Goal: Find contact information: Find contact information

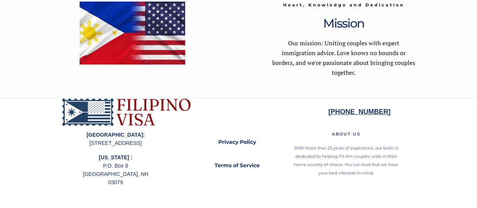
scroll to position [1606, 0]
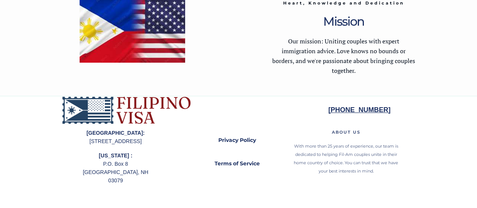
click at [178, 152] on div at bounding box center [239, 152] width 355 height 112
click at [182, 154] on div at bounding box center [239, 152] width 355 height 112
drag, startPoint x: 156, startPoint y: 158, endPoint x: 136, endPoint y: 142, distance: 25.4
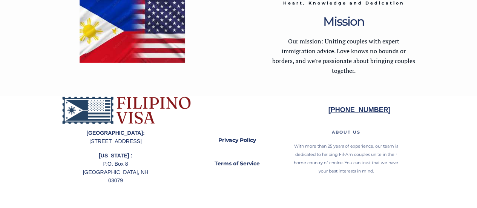
drag, startPoint x: 136, startPoint y: 142, endPoint x: 147, endPoint y: 151, distance: 14.5
click at [147, 145] on p "[GEOGRAPHIC_DATA]: [STREET_ADDRESS]" at bounding box center [116, 137] width 70 height 17
click at [152, 156] on div at bounding box center [239, 152] width 355 height 112
drag, startPoint x: 149, startPoint y: 158, endPoint x: 138, endPoint y: 143, distance: 18.6
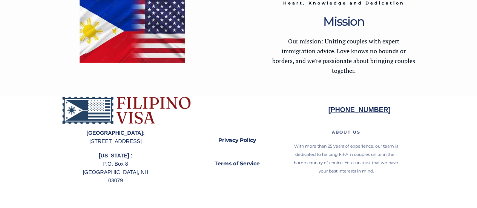
click at [138, 143] on p "[GEOGRAPHIC_DATA]: [STREET_ADDRESS]" at bounding box center [116, 137] width 70 height 17
copy p "[STREET_ADDRESS]"
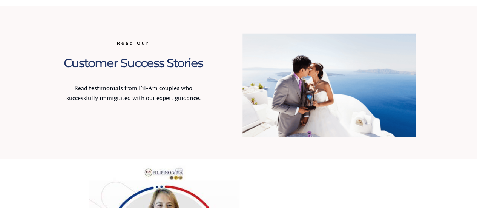
scroll to position [719, 0]
